Goal: Answer question/provide support

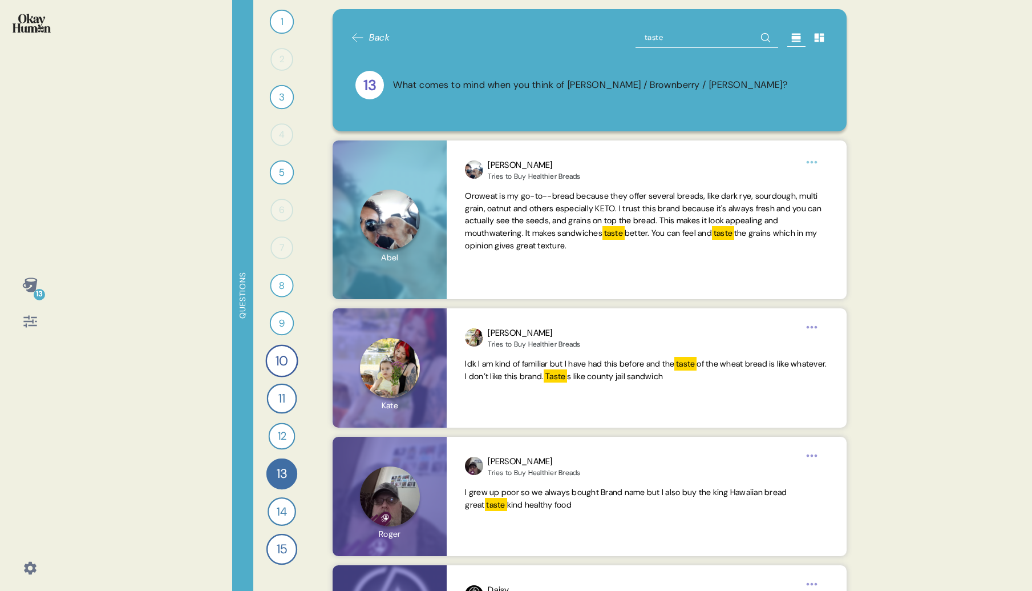
click at [361, 37] on icon at bounding box center [358, 38] width 14 height 14
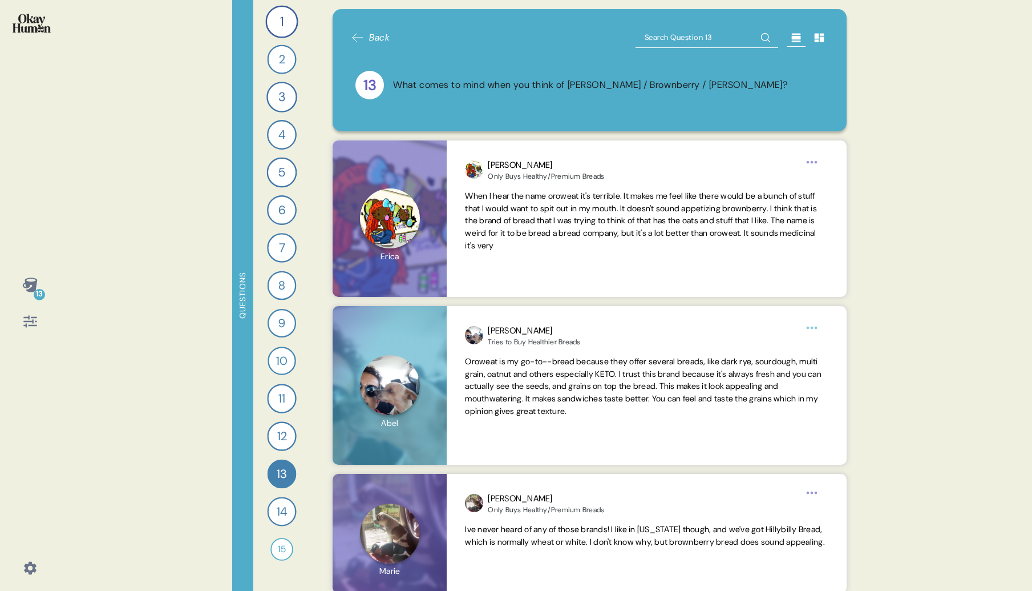
click at [33, 288] on icon at bounding box center [29, 284] width 15 height 14
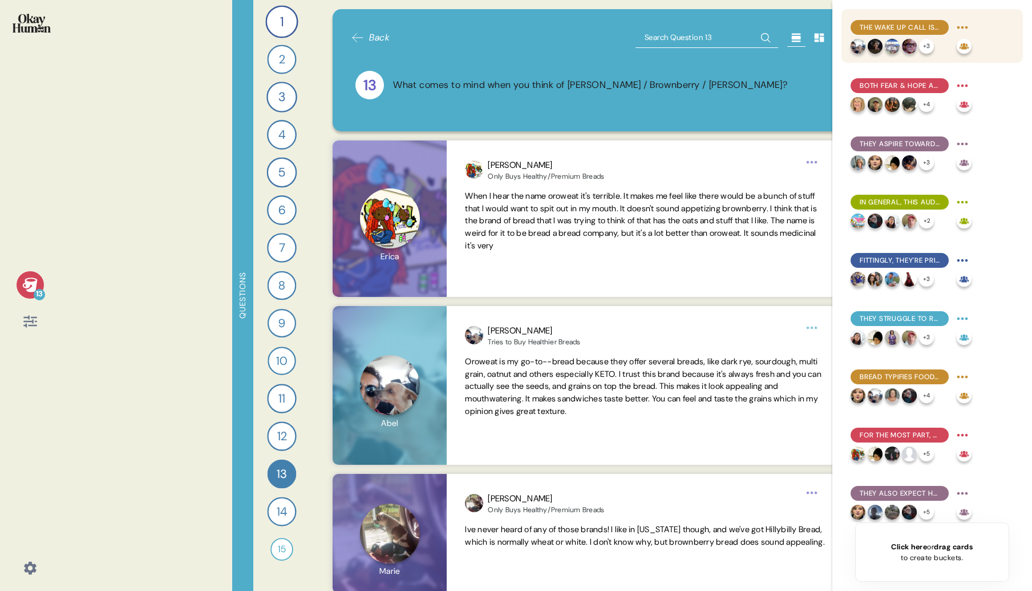
click at [884, 33] on div "The wake up call is central to many people's health journeys, both initially & …" at bounding box center [900, 27] width 98 height 15
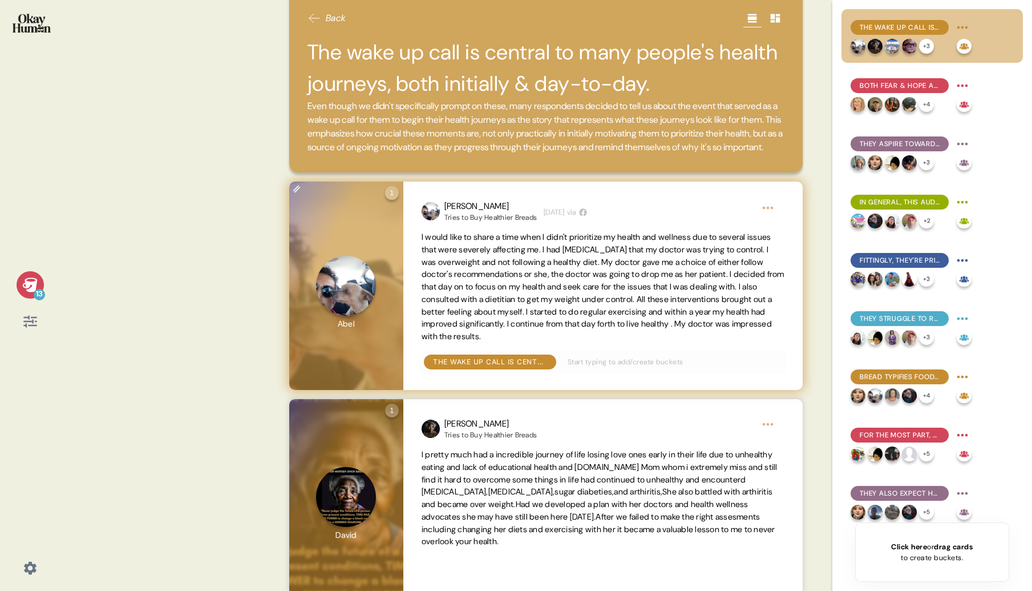
scroll to position [18, 0]
drag, startPoint x: 579, startPoint y: 256, endPoint x: 592, endPoint y: 279, distance: 26.6
click at [592, 279] on div "Back The wake up call is central to many people's health journeys, both initial…" at bounding box center [546, 295] width 541 height 591
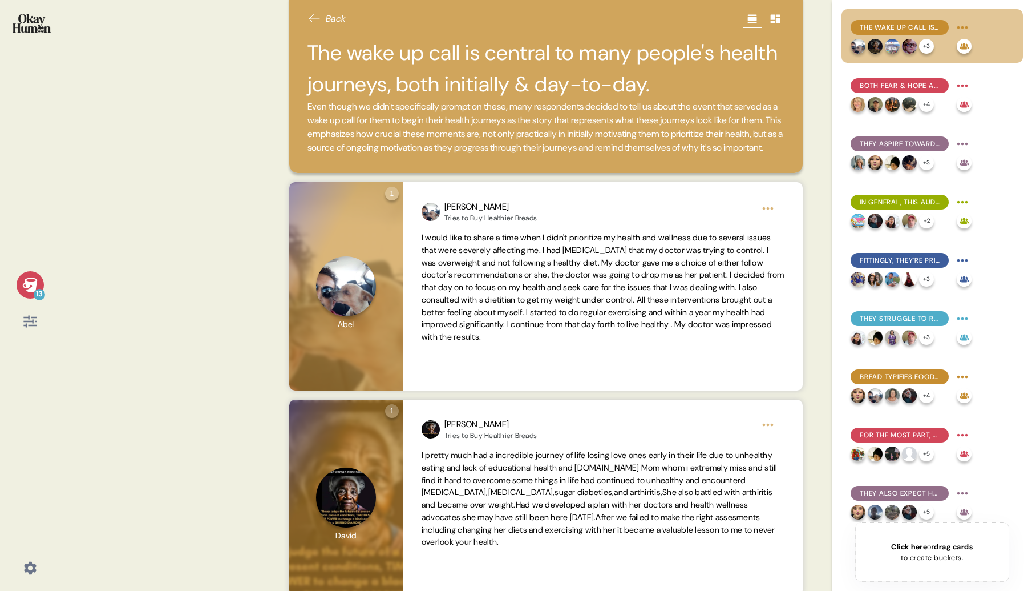
click at [590, 285] on span "I would like to share a time when I didn't prioritize my health and wellness du…" at bounding box center [603, 287] width 363 height 110
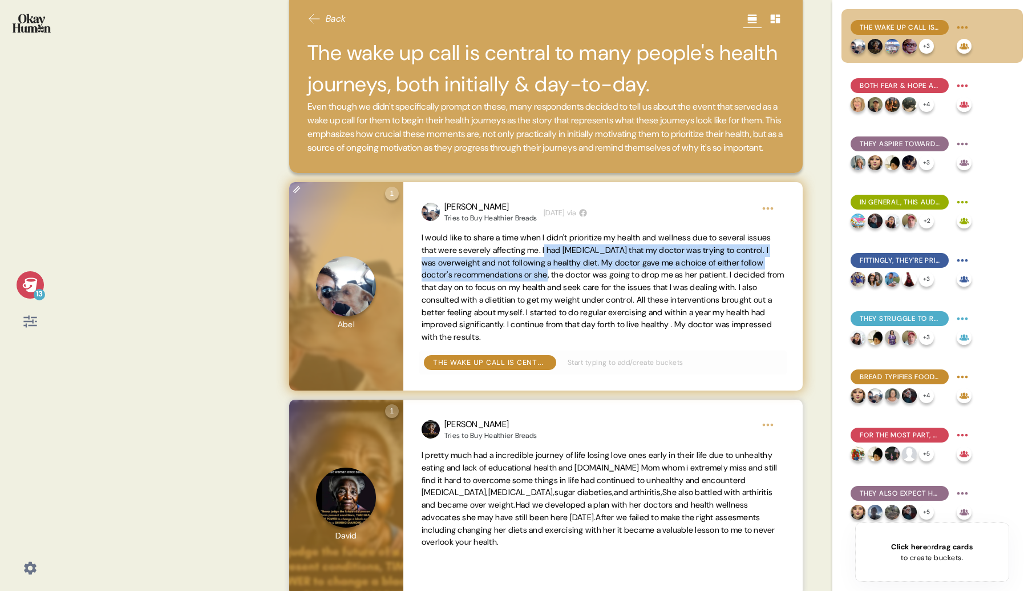
drag, startPoint x: 579, startPoint y: 265, endPoint x: 587, endPoint y: 283, distance: 19.4
click at [587, 283] on span "I would like to share a time when I didn't prioritize my health and wellness du…" at bounding box center [603, 287] width 363 height 110
click at [586, 272] on span "I would like to share a time when I didn't prioritize my health and wellness du…" at bounding box center [603, 287] width 363 height 110
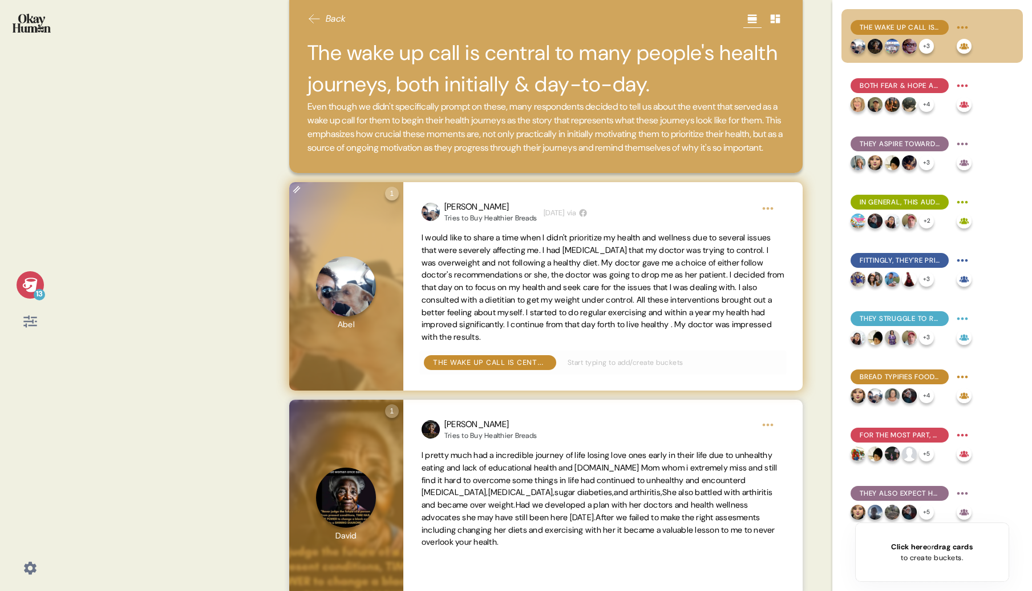
click at [587, 280] on span "I would like to share a time when I didn't prioritize my health and wellness du…" at bounding box center [603, 287] width 363 height 110
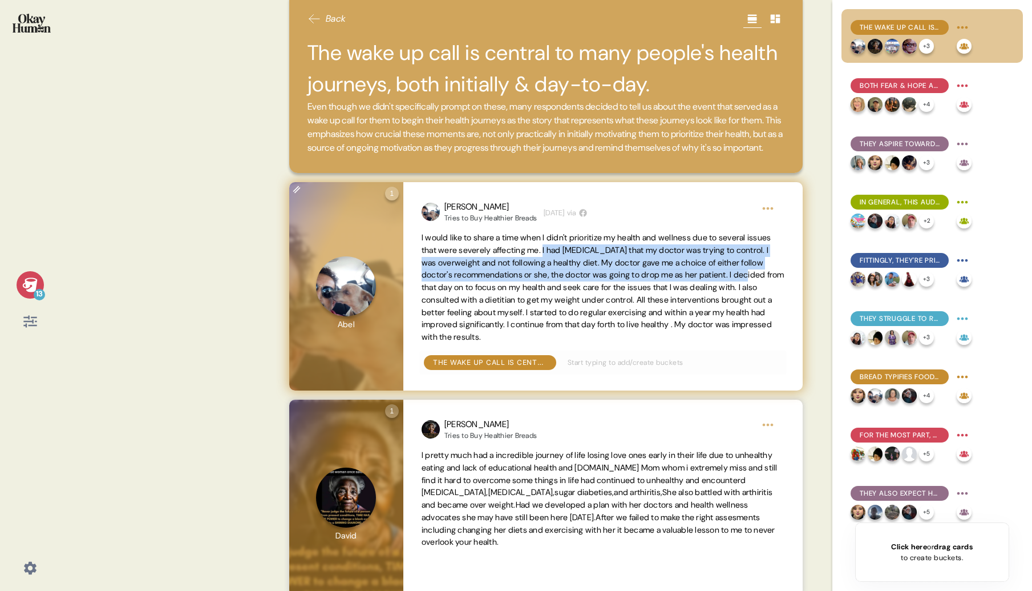
drag, startPoint x: 578, startPoint y: 264, endPoint x: 454, endPoint y: 302, distance: 129.8
click at [454, 302] on span "I would like to share a time when I didn't prioritize my health and wellness du…" at bounding box center [603, 287] width 363 height 110
click at [769, 221] on html "13 Back The wake up call is central to many people's health journeys, both init…" at bounding box center [516, 295] width 1032 height 591
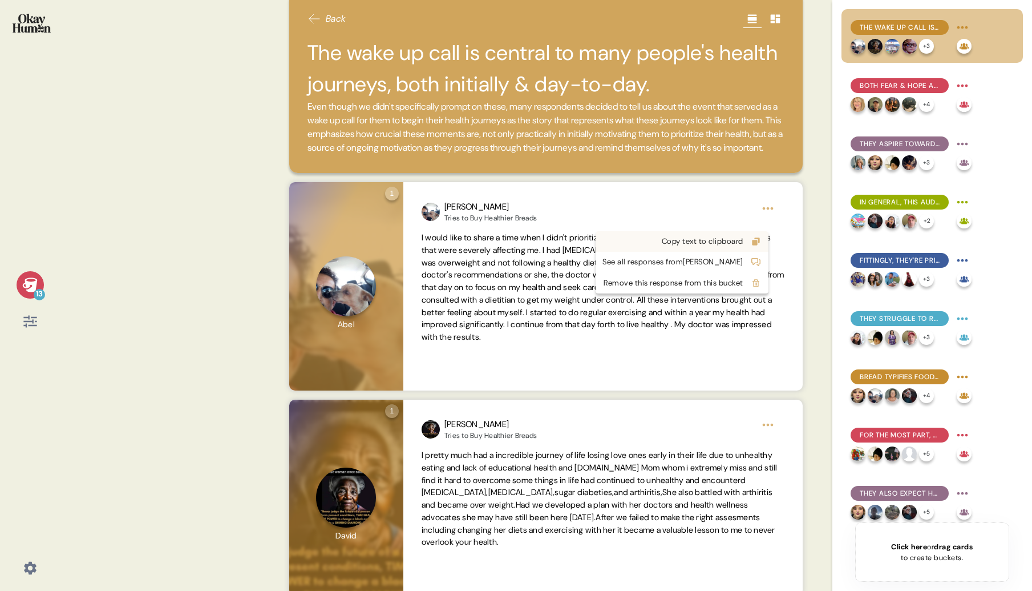
click at [712, 243] on div "Copy text to clipboard" at bounding box center [673, 241] width 141 height 11
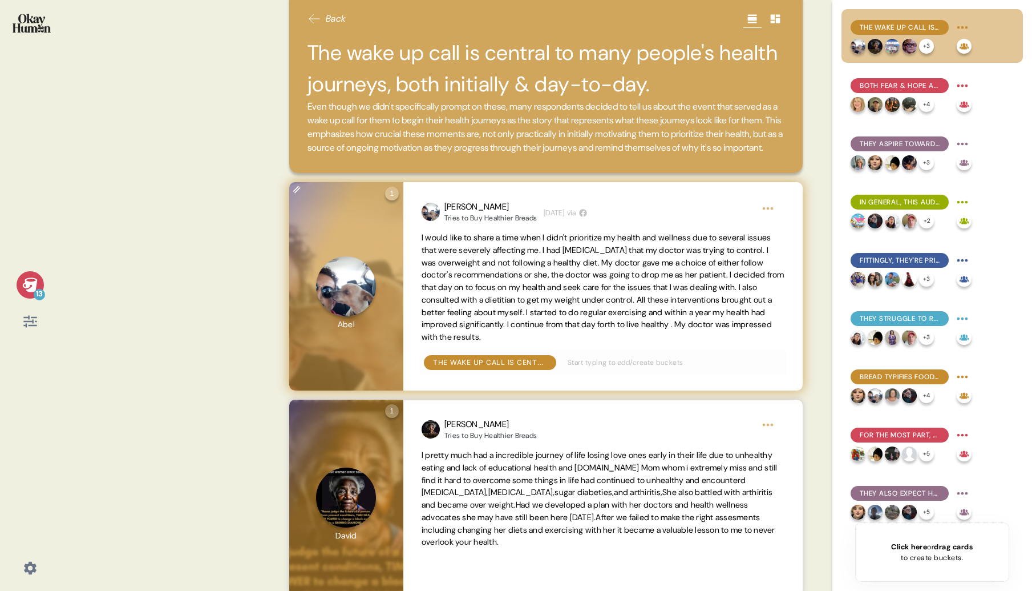
click at [300, 197] on icon at bounding box center [297, 189] width 16 height 16
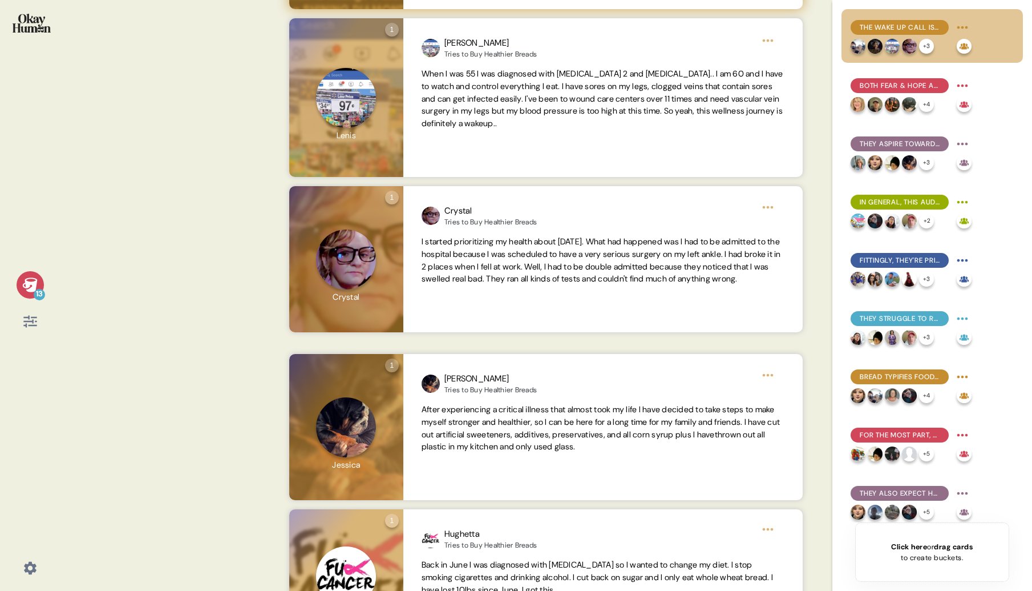
scroll to position [608, 0]
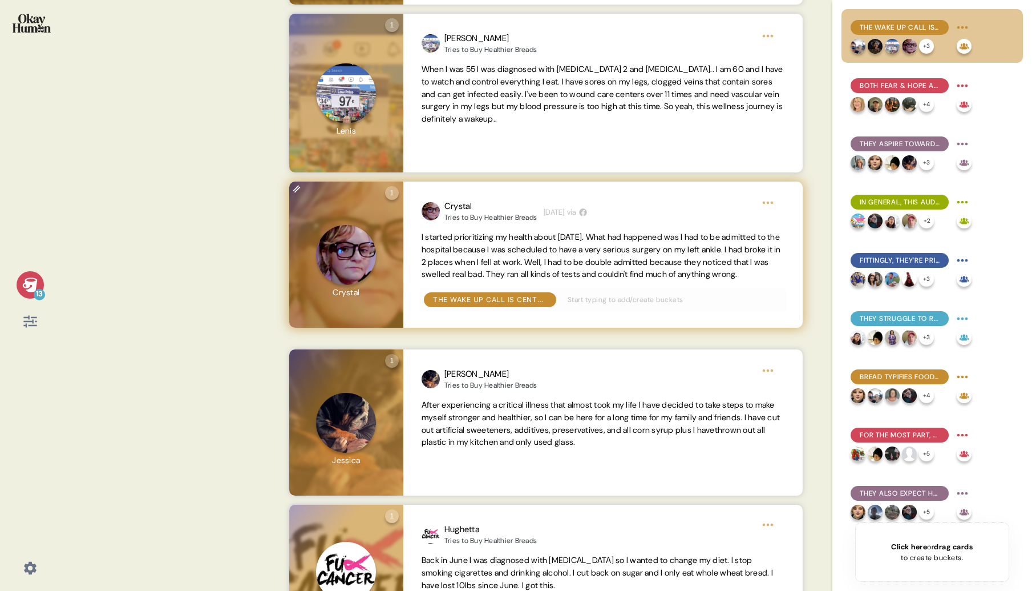
drag, startPoint x: 538, startPoint y: 300, endPoint x: 371, endPoint y: 232, distance: 180.3
click at [371, 232] on div "1 Question one Click to view responses to this question Tell me a story that ca…" at bounding box center [546, 254] width 514 height 146
click at [568, 307] on div "Crystal Tries to Buy Healthier Breads [DATE] via I started prioritizing my heal…" at bounding box center [604, 254] width 400 height 146
drag, startPoint x: 421, startPoint y: 251, endPoint x: 579, endPoint y: 304, distance: 166.2
click at [579, 281] on span "I started prioritizing my health about [DATE]. What had happened was I had to b…" at bounding box center [603, 256] width 363 height 50
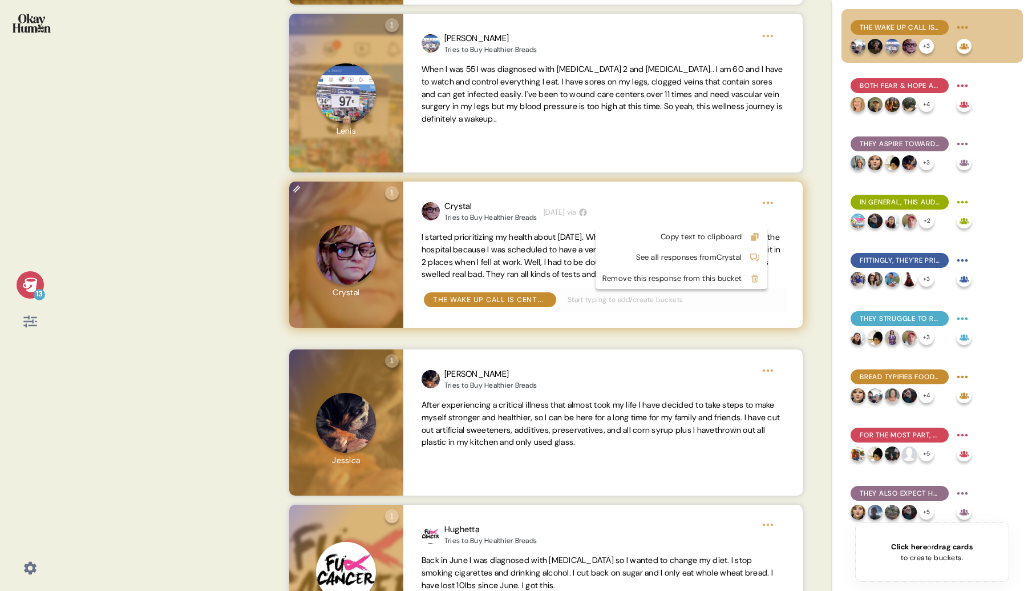
click at [767, 217] on html "13 Back The wake up call is central to many people's health journeys, both init…" at bounding box center [516, 295] width 1032 height 591
click at [743, 235] on div "Copy text to clipboard" at bounding box center [673, 236] width 140 height 11
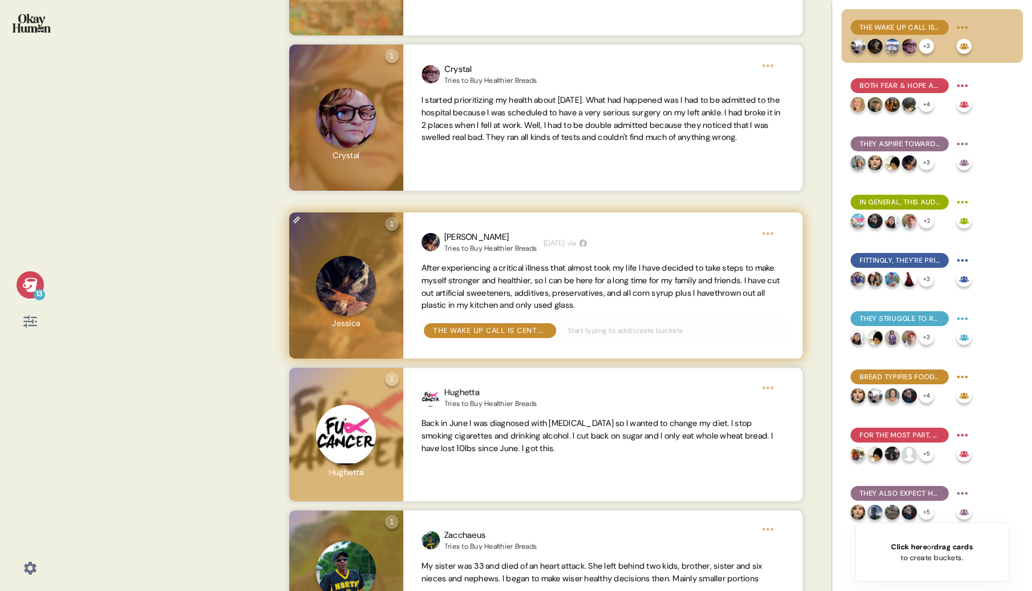
scroll to position [821, 0]
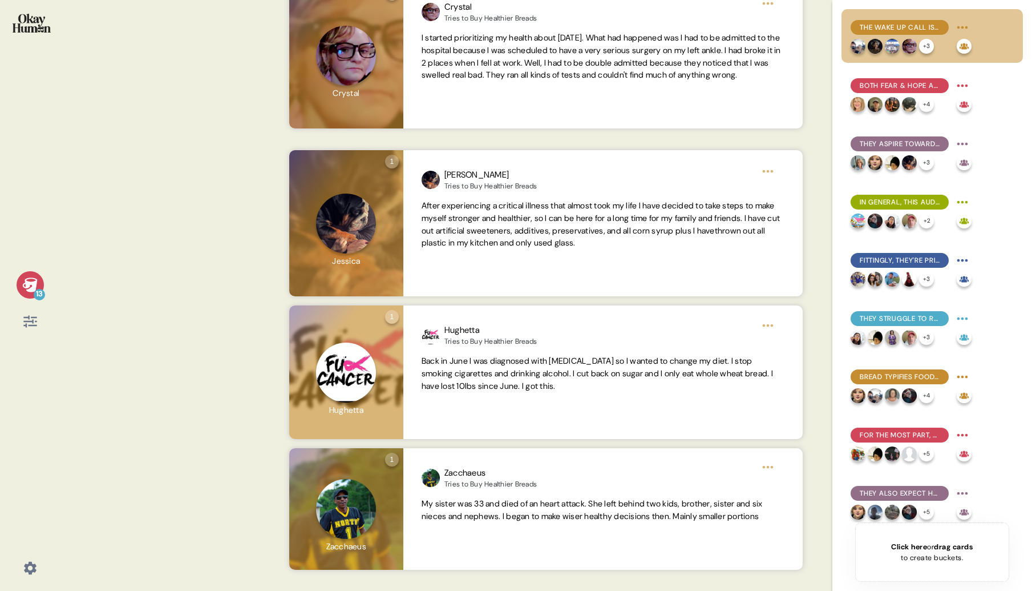
click at [220, 489] on div "13 Back The wake up call is central to many people's health journeys, both init…" at bounding box center [516, 295] width 1032 height 591
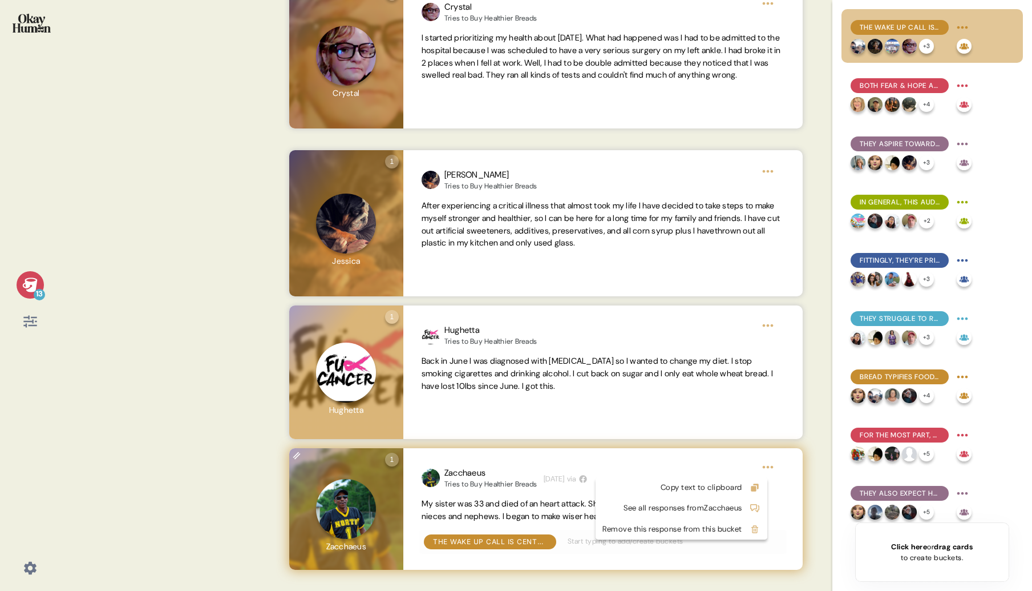
click at [760, 468] on html "13 Back The wake up call is central to many people's health journeys, both init…" at bounding box center [516, 295] width 1032 height 591
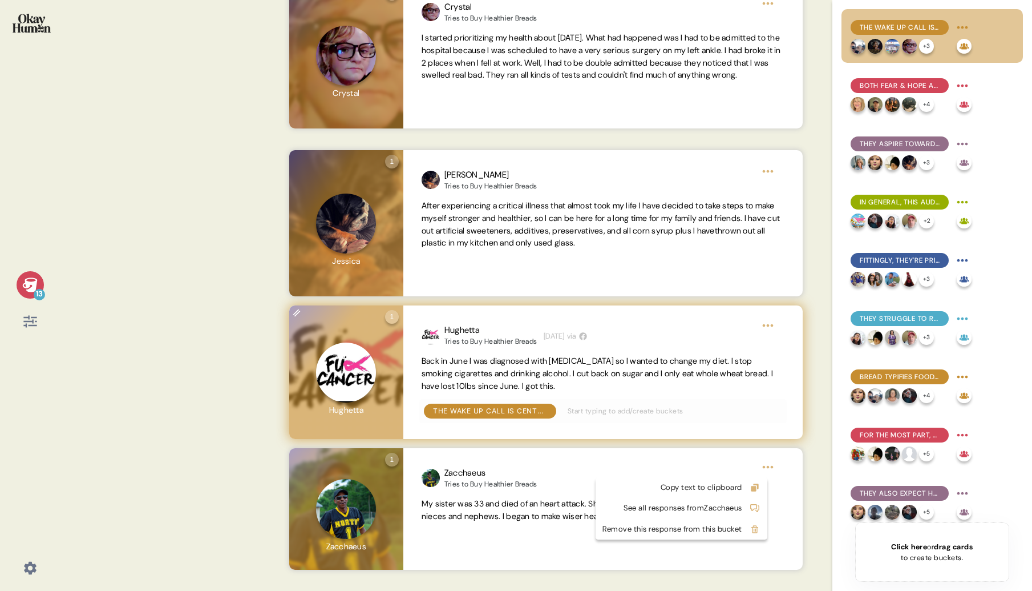
drag, startPoint x: 719, startPoint y: 488, endPoint x: 687, endPoint y: 433, distance: 63.4
click at [719, 488] on div "Copy text to clipboard" at bounding box center [673, 487] width 140 height 11
